Goal: Download file/media

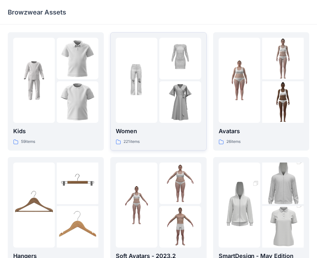
click at [129, 131] on p "Women" at bounding box center [158, 131] width 85 height 9
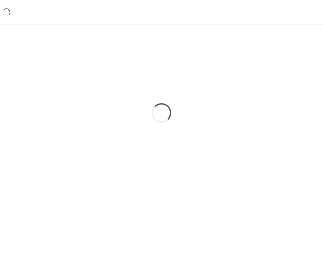
click at [129, 131] on div "Loading..." at bounding box center [161, 112] width 307 height 161
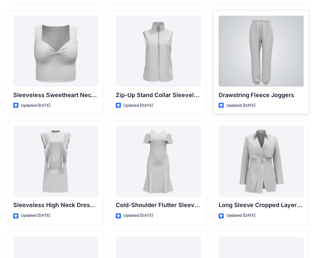
scroll to position [2265, 0]
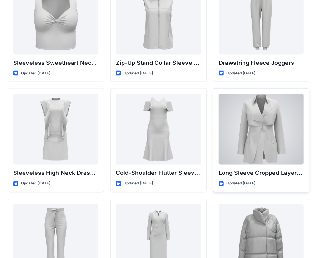
click at [273, 119] on div at bounding box center [261, 129] width 85 height 71
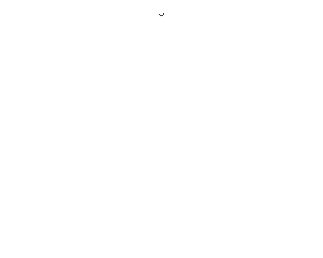
click at [273, 119] on div at bounding box center [161, 129] width 323 height 258
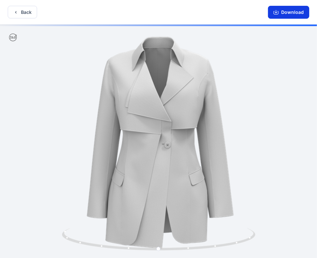
click at [290, 11] on button "Download" at bounding box center [288, 12] width 41 height 13
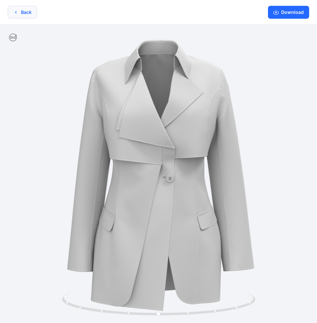
click at [17, 13] on icon "button" at bounding box center [15, 12] width 5 height 5
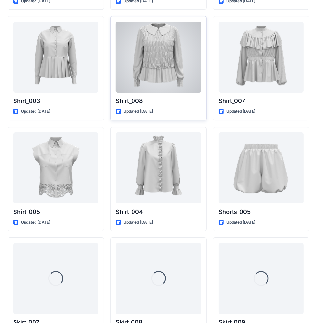
scroll to position [2922, 0]
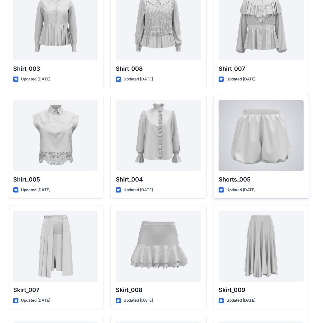
click at [283, 135] on div at bounding box center [261, 135] width 85 height 71
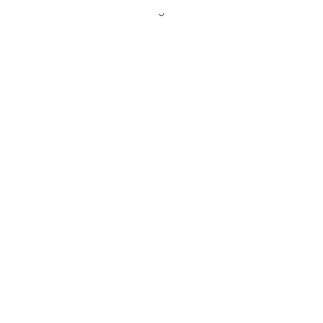
click at [283, 135] on div at bounding box center [161, 161] width 323 height 323
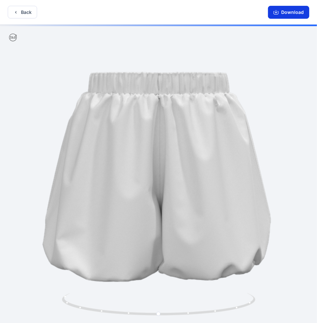
click at [294, 12] on button "Download" at bounding box center [288, 12] width 41 height 13
